Goal: Information Seeking & Learning: Find specific fact

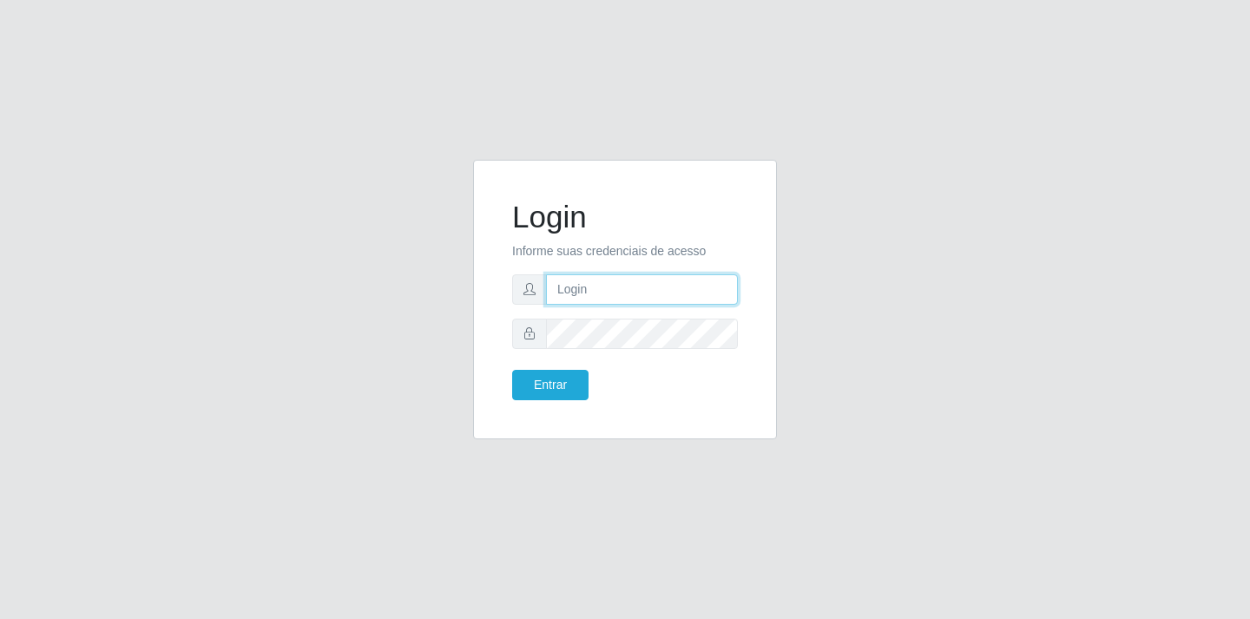
click at [597, 286] on input "text" at bounding box center [642, 289] width 192 height 30
type input "[EMAIL_ADDRESS][DOMAIN_NAME]"
click at [567, 388] on button "Entrar" at bounding box center [550, 385] width 76 height 30
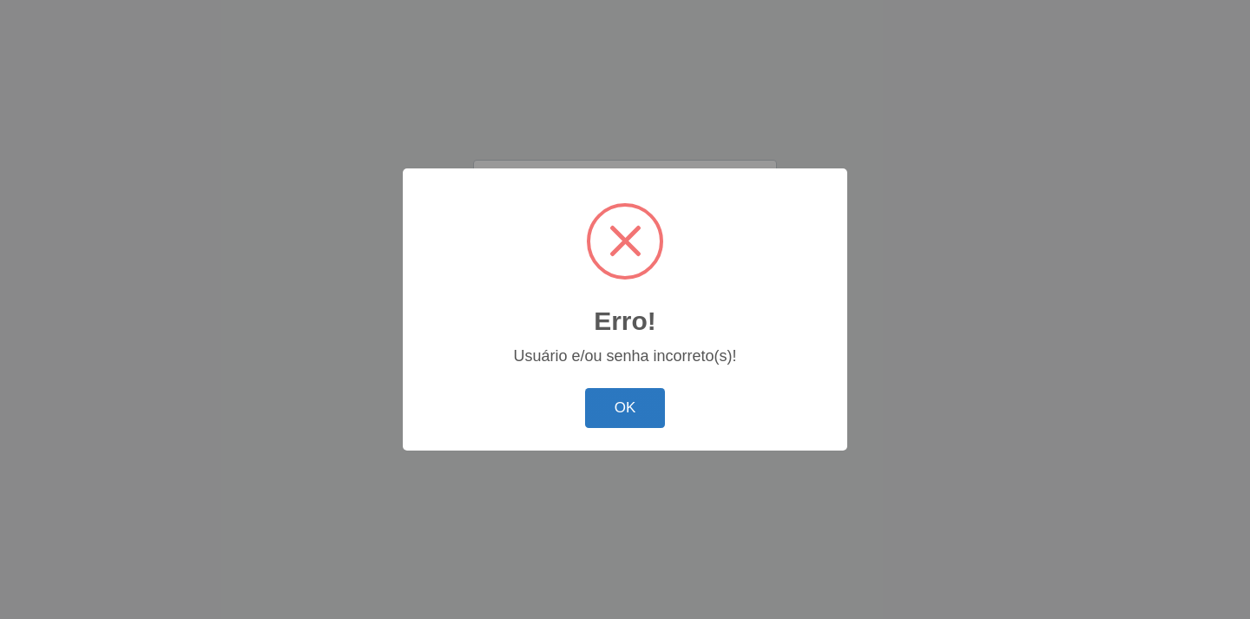
click at [632, 403] on button "OK" at bounding box center [625, 408] width 81 height 41
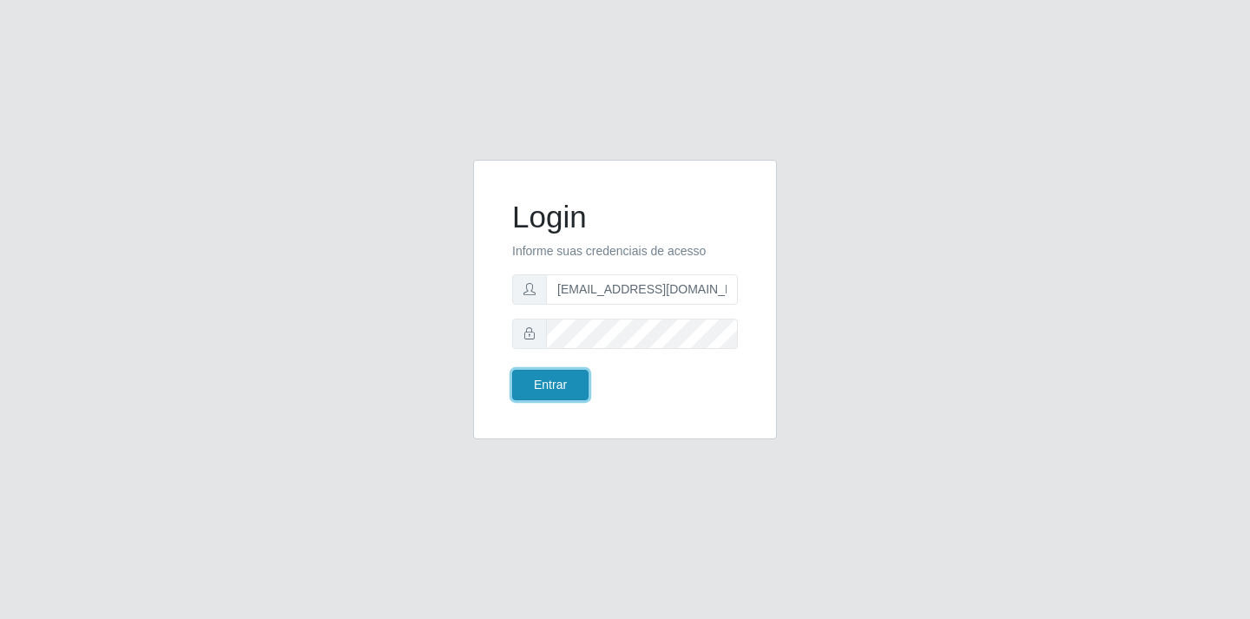
click at [540, 386] on button "Entrar" at bounding box center [550, 385] width 76 height 30
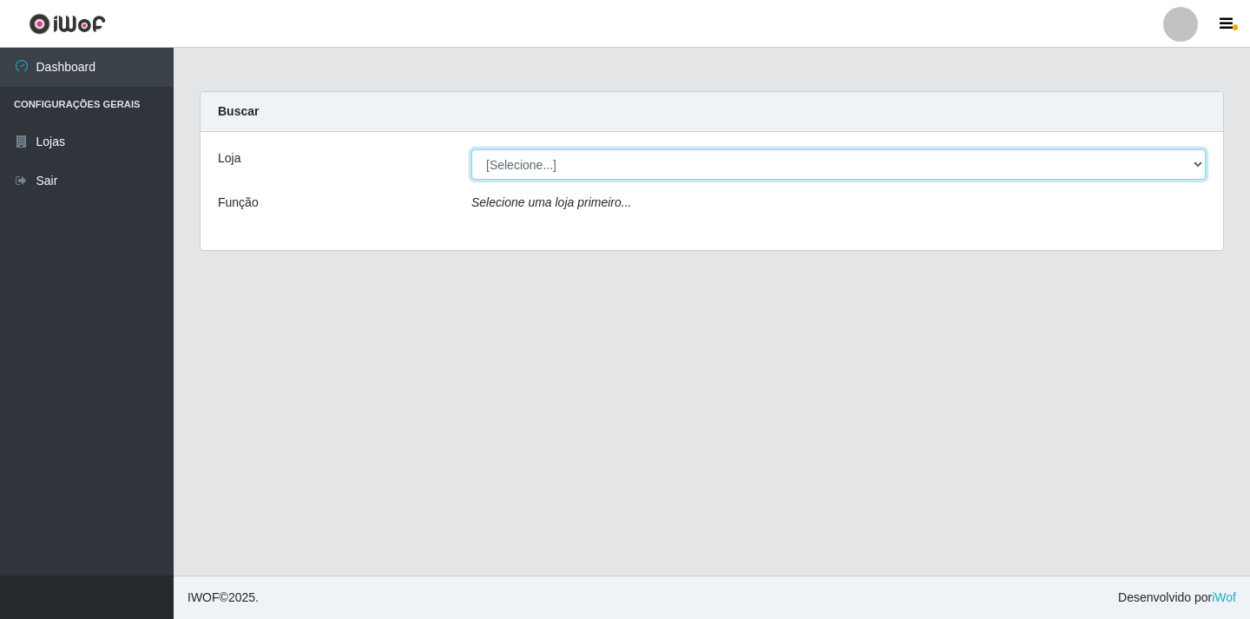
click at [1203, 161] on select "[Selecione...] SuperFácil Atacado - [GEOGRAPHIC_DATA]" at bounding box center [839, 164] width 735 height 30
select select "503"
click at [472, 149] on select "[Selecione...] SuperFácil Atacado - [GEOGRAPHIC_DATA]" at bounding box center [839, 164] width 735 height 30
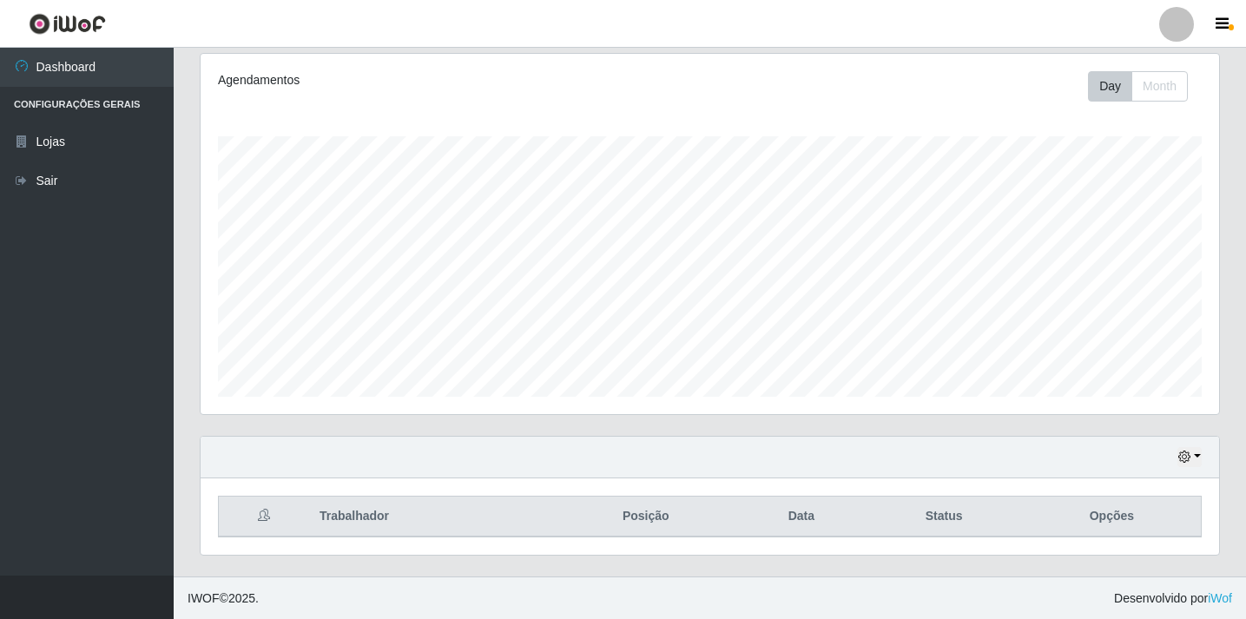
scroll to position [225, 0]
click at [1200, 453] on button "button" at bounding box center [1189, 456] width 24 height 20
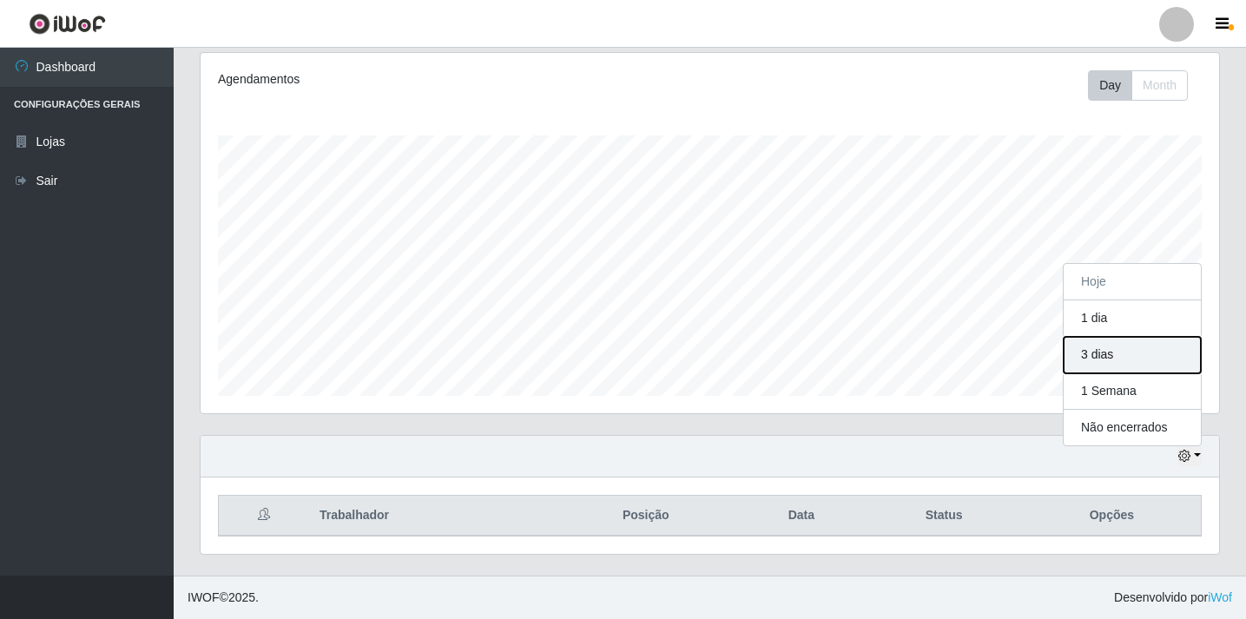
click at [1111, 359] on button "3 dias" at bounding box center [1132, 355] width 137 height 36
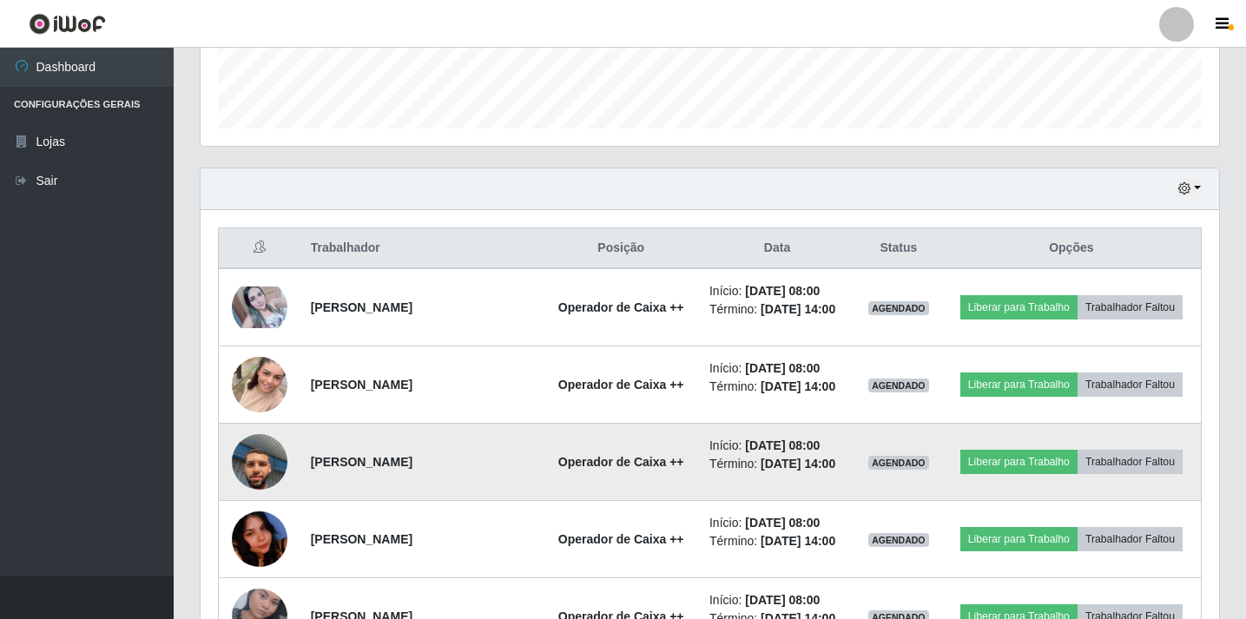
scroll to position [485, 0]
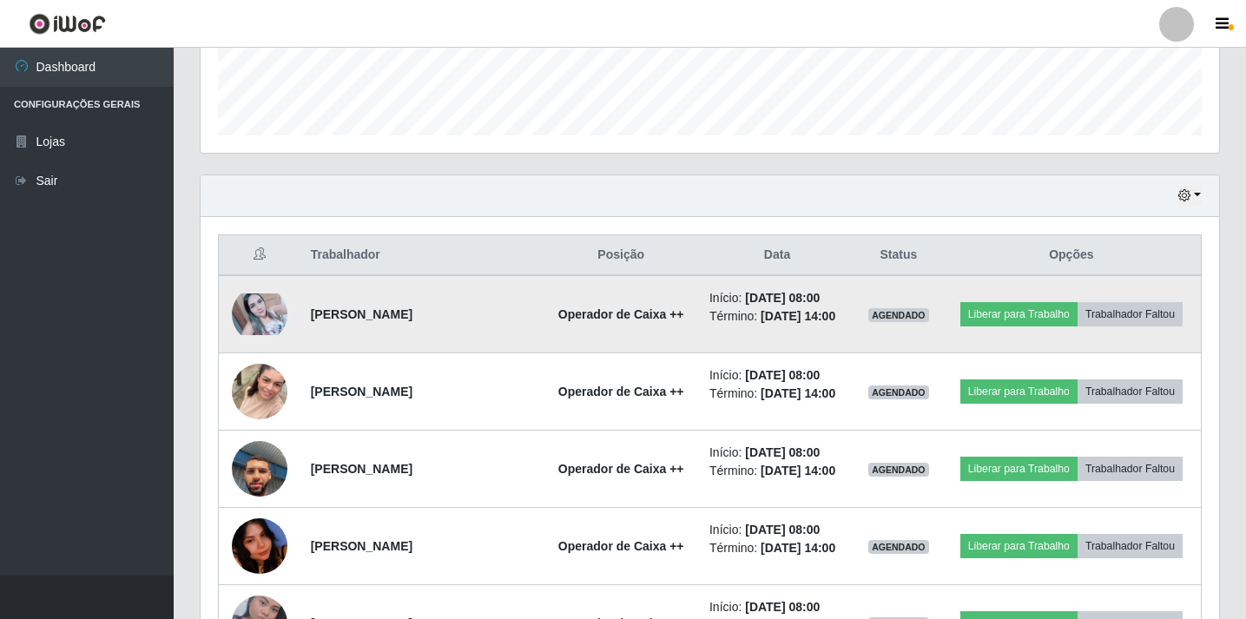
click at [224, 276] on td at bounding box center [260, 314] width 82 height 78
click at [307, 309] on td "[PERSON_NAME]" at bounding box center [421, 314] width 243 height 78
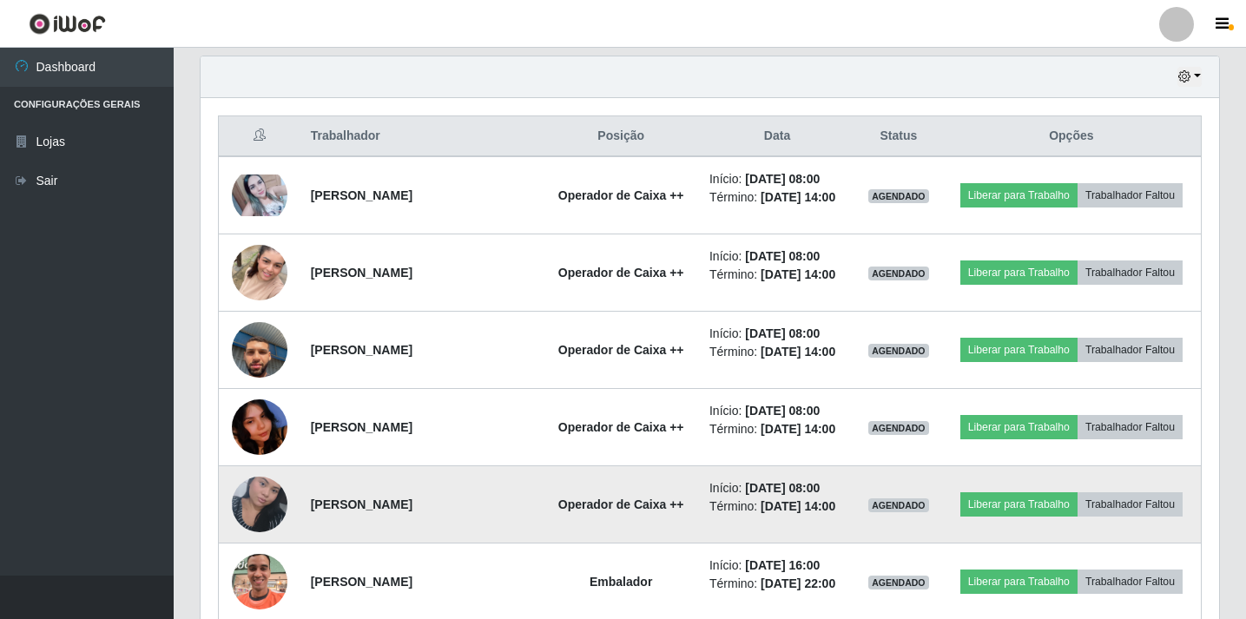
drag, startPoint x: 307, startPoint y: 309, endPoint x: 841, endPoint y: 604, distance: 610.2
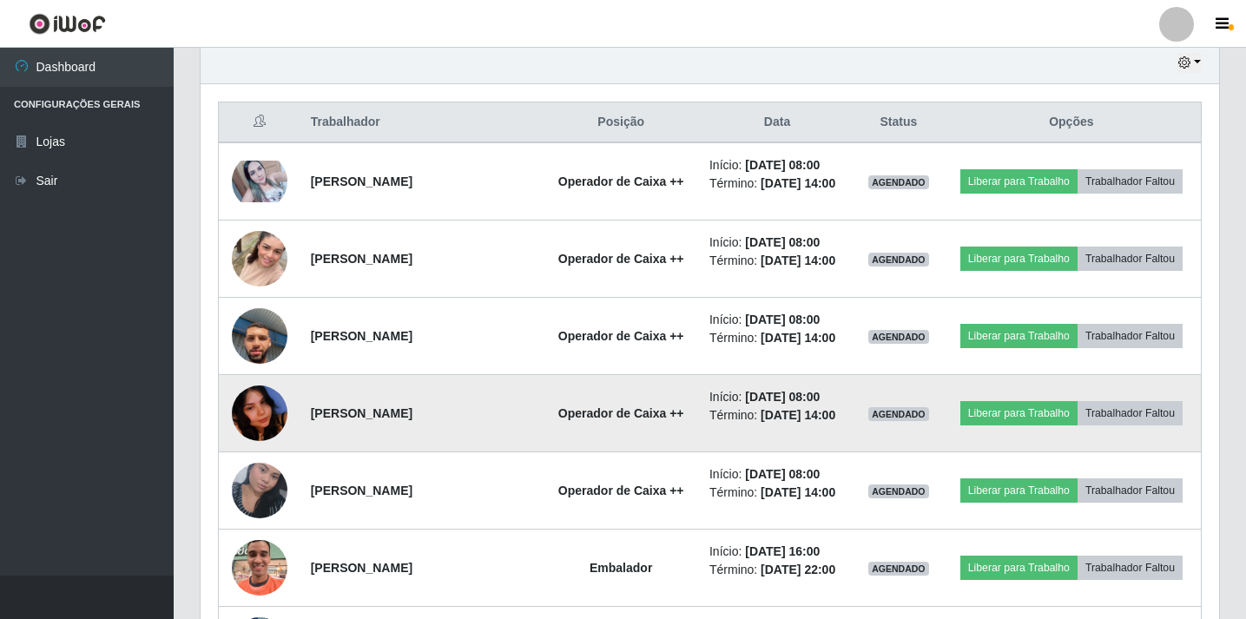
click at [807, 430] on td "Início: [DATE] 08:00 Término: [DATE] 14:00" at bounding box center [777, 413] width 156 height 77
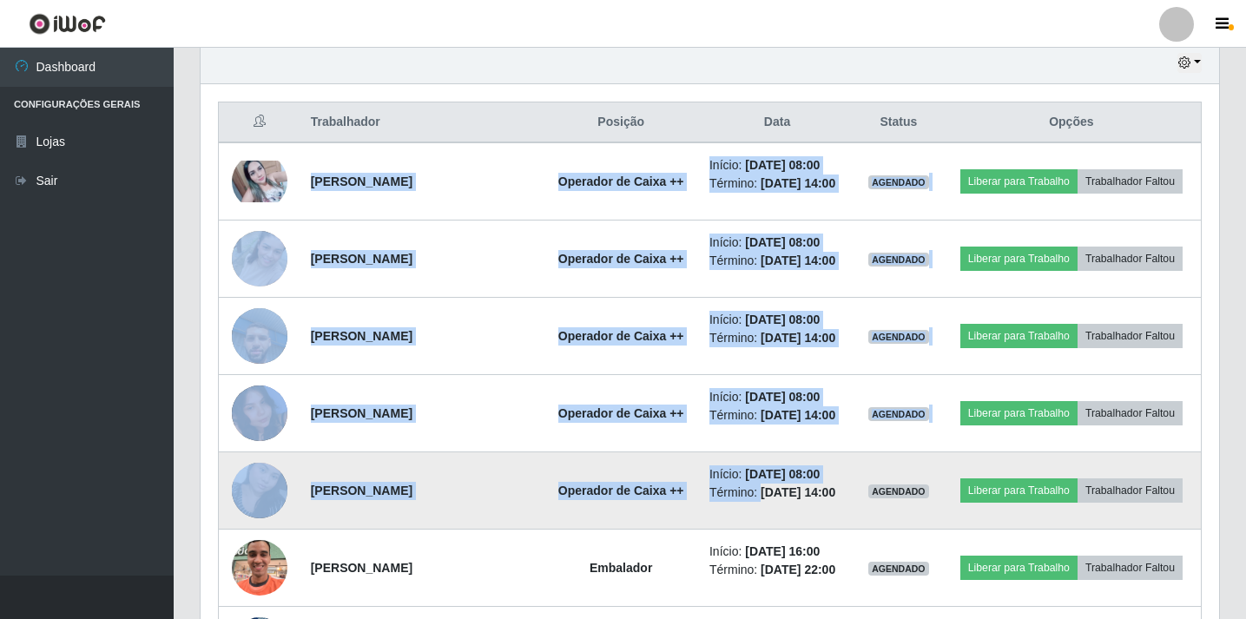
drag, startPoint x: 310, startPoint y: 176, endPoint x: 750, endPoint y: 491, distance: 541.5
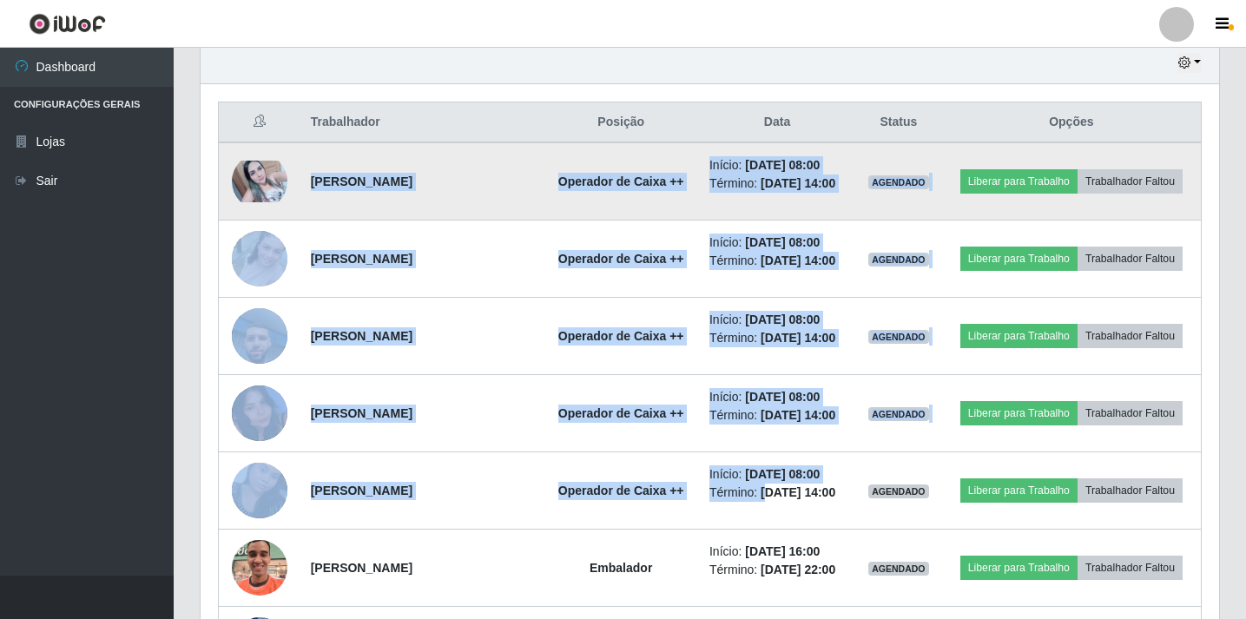
drag, startPoint x: 851, startPoint y: 491, endPoint x: 301, endPoint y: 179, distance: 631.9
click at [301, 179] on td "[PERSON_NAME]" at bounding box center [421, 181] width 243 height 78
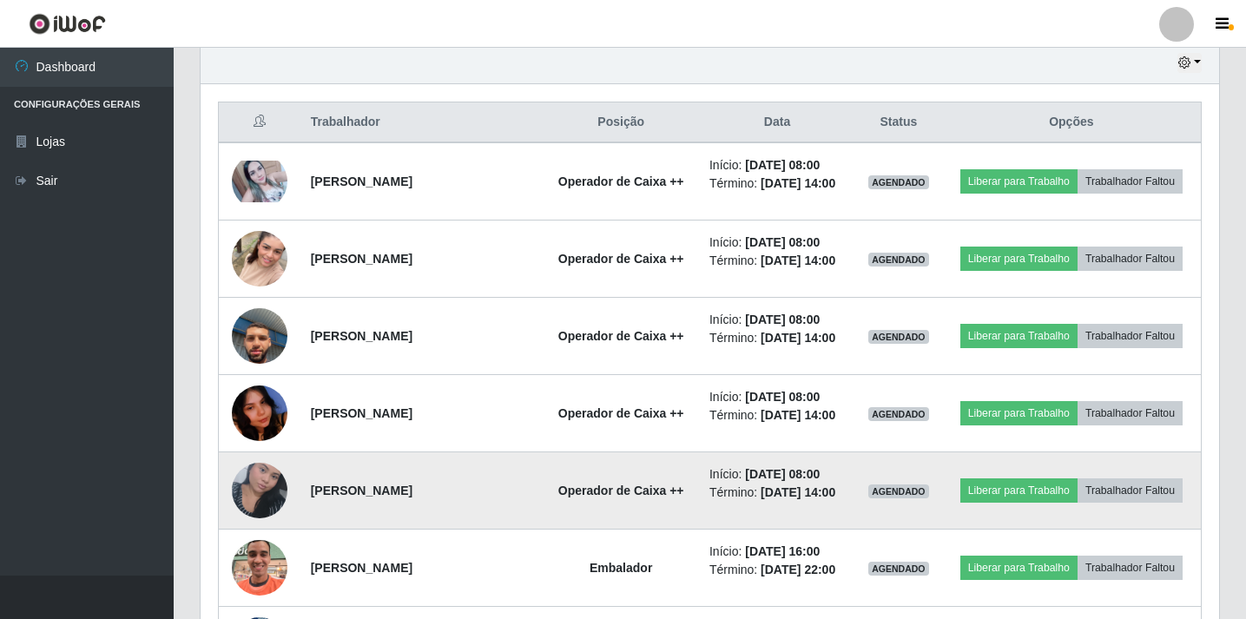
drag, startPoint x: 310, startPoint y: 179, endPoint x: 848, endPoint y: 496, distance: 624.7
copy tbody "[PERSON_NAME] Operador de Caixa ++ Início: [DATE] 08:00 Término: [DATE] 14:00 A…"
click at [845, 496] on li "Término: [DATE] 14:00" at bounding box center [776, 493] width 135 height 18
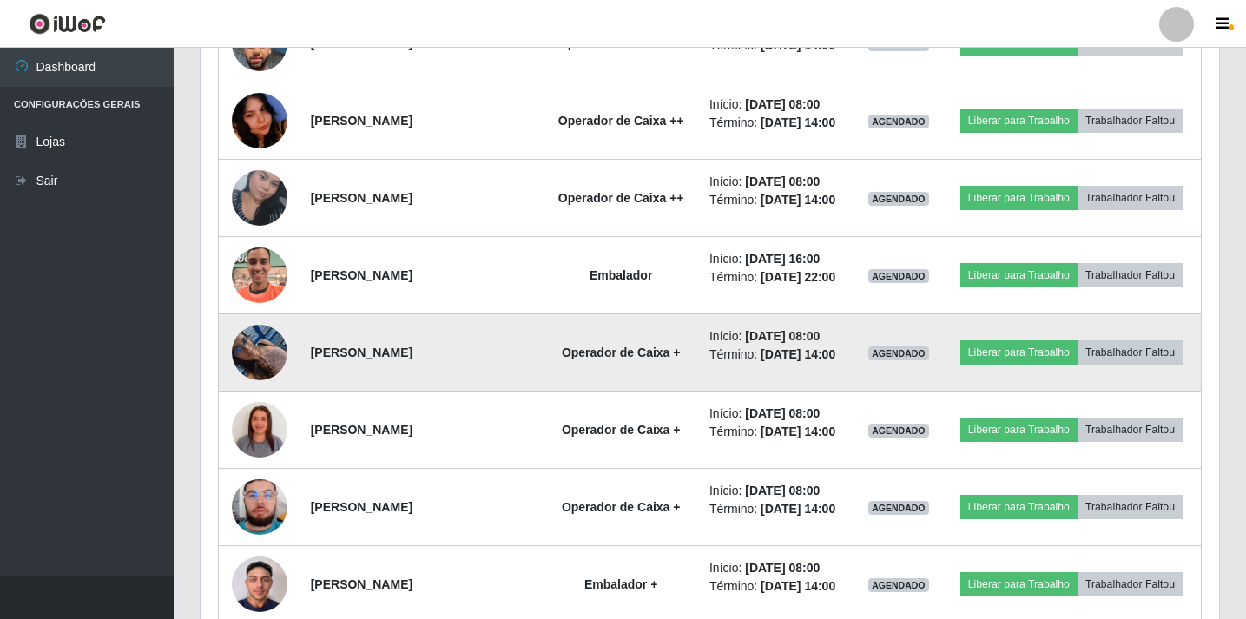
scroll to position [966, 0]
